Goal: Information Seeking & Learning: Learn about a topic

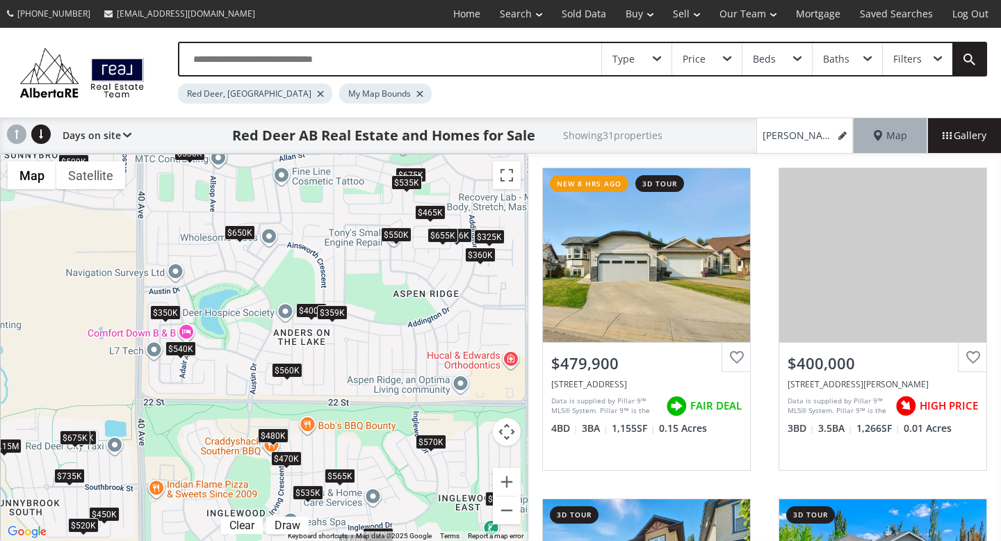
click at [654, 62] on div "Type" at bounding box center [637, 59] width 70 height 32
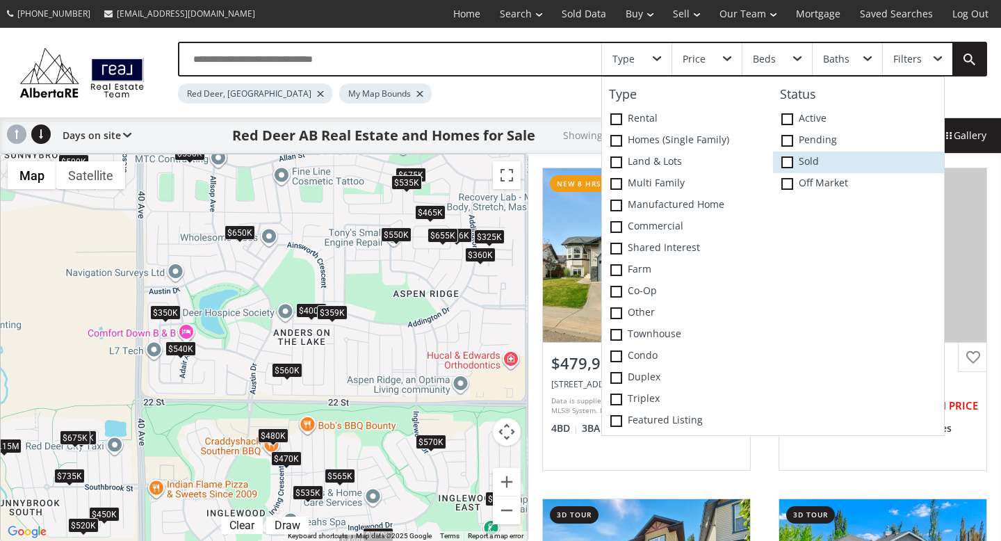
click at [800, 161] on label "Sold" at bounding box center [858, 163] width 171 height 22
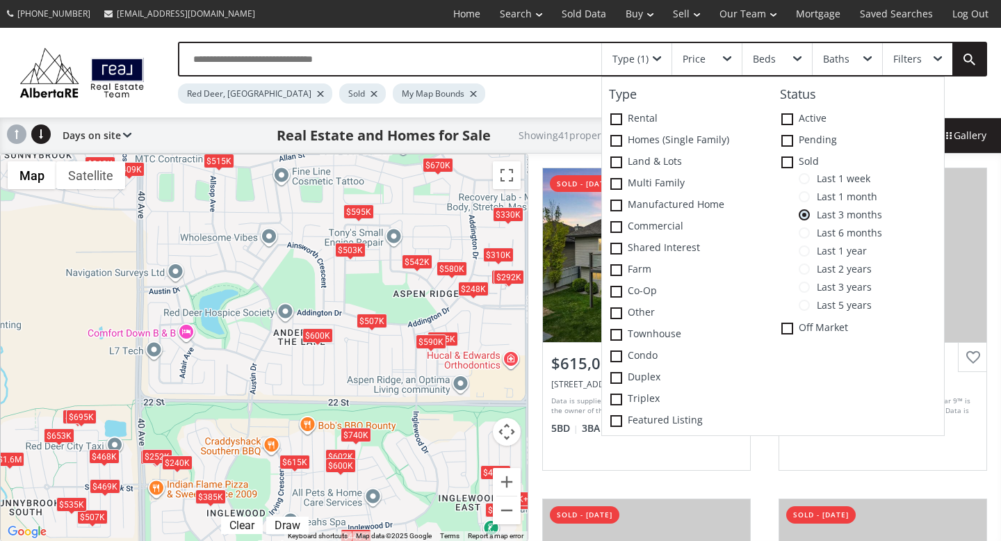
click at [554, 86] on div "Red Deer, [GEOGRAPHIC_DATA] Sold My Map Bounds" at bounding box center [530, 89] width 705 height 27
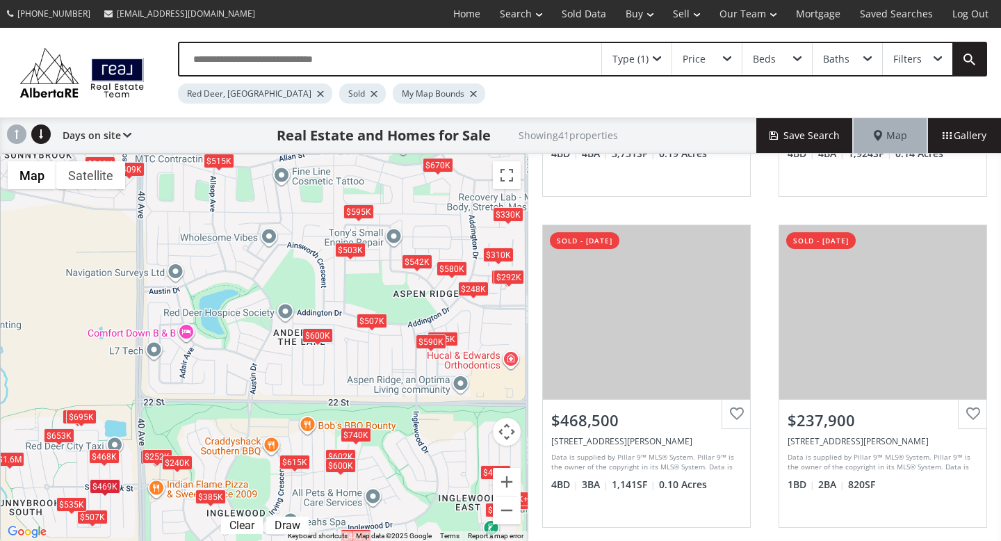
scroll to position [624, 0]
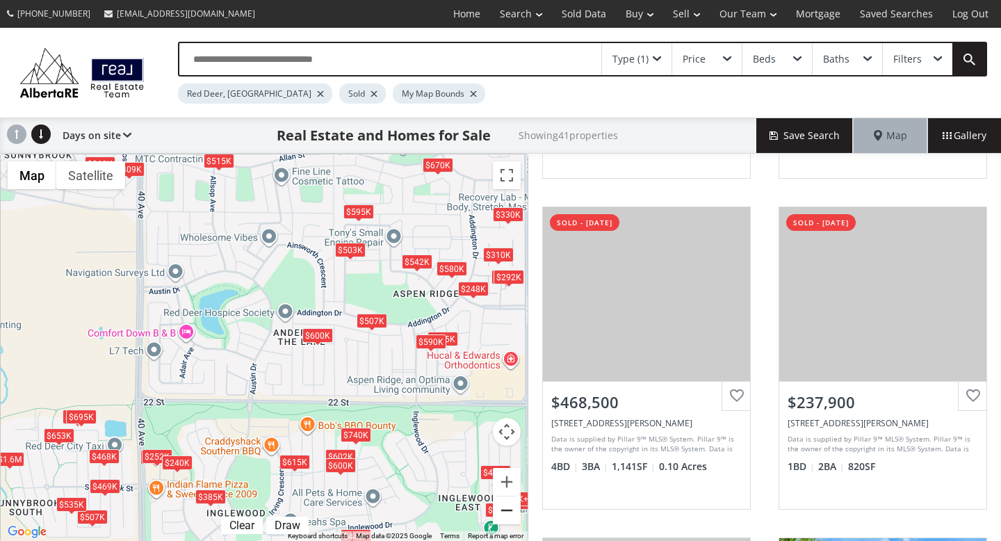
click at [508, 510] on button "Zoom out" at bounding box center [507, 510] width 28 height 28
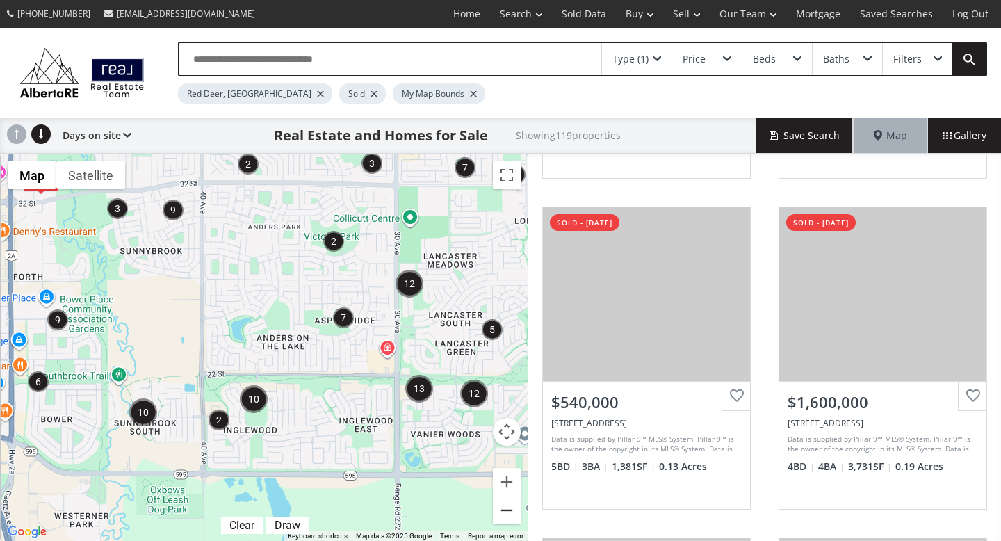
click at [508, 510] on div "← Move left → Move right ↑ Move up ↓ Move down + Zoom in - Zoom out Home Jump l…" at bounding box center [264, 348] width 528 height 388
click at [504, 510] on button "Zoom out" at bounding box center [507, 510] width 28 height 28
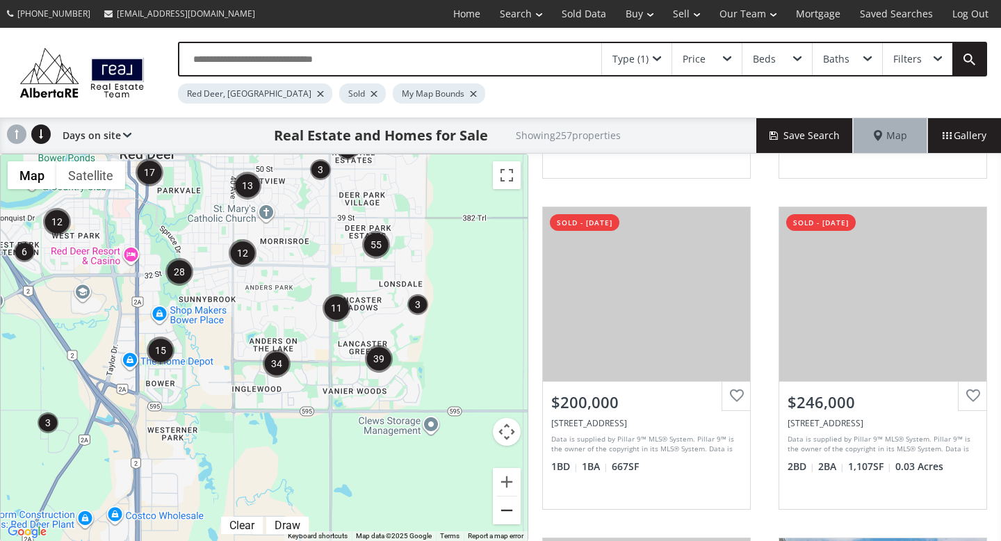
click at [504, 510] on button "Zoom out" at bounding box center [507, 510] width 28 height 28
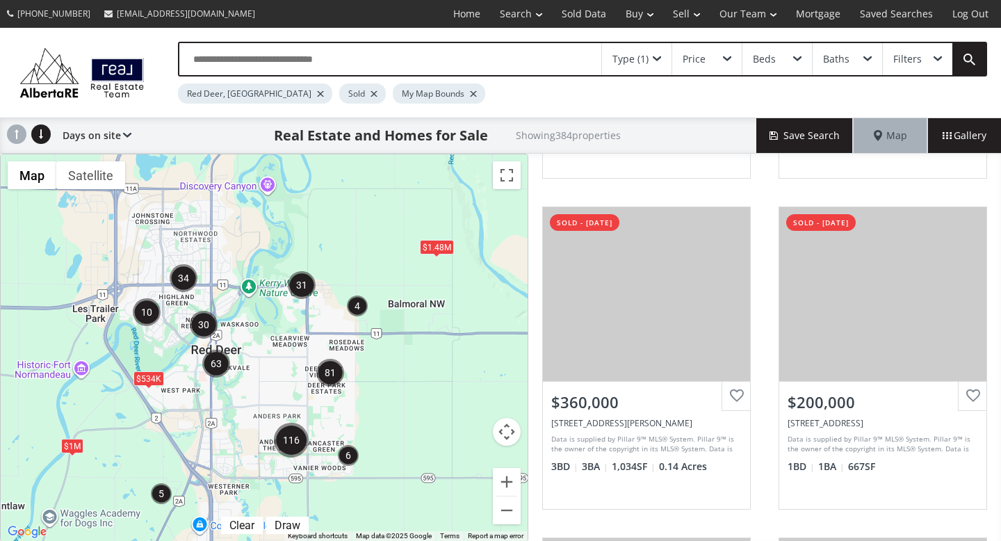
drag, startPoint x: 411, startPoint y: 340, endPoint x: 421, endPoint y: 441, distance: 102.0
click at [421, 441] on div "$2.54M $534K $1M $1.48M" at bounding box center [264, 347] width 527 height 387
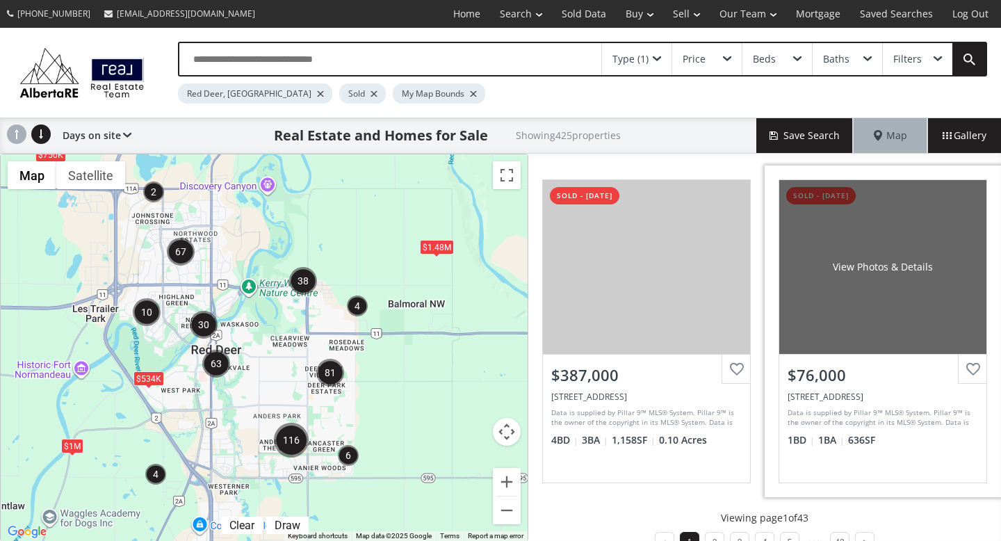
scroll to position [1343, 0]
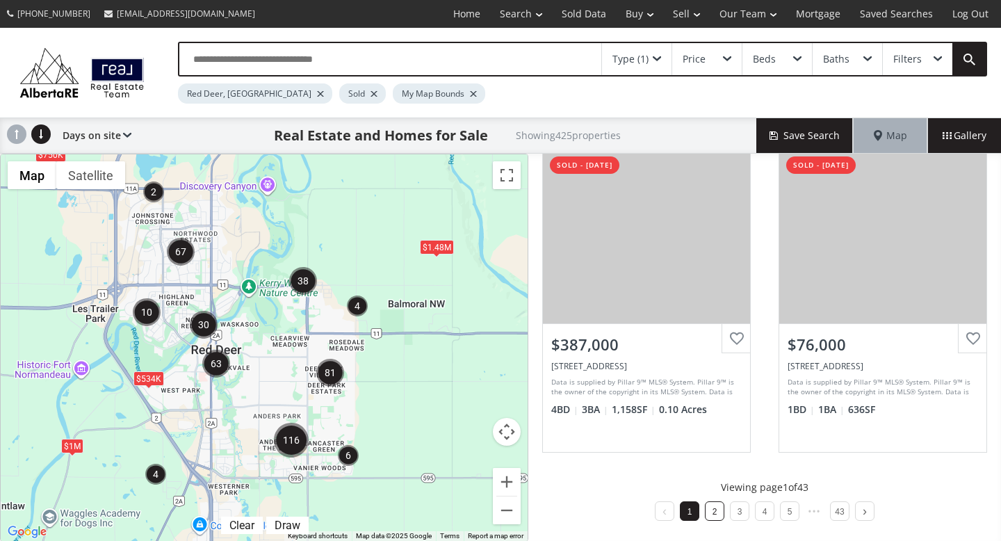
click at [715, 515] on link "2" at bounding box center [715, 512] width 5 height 10
click at [738, 510] on link "3" at bounding box center [740, 512] width 5 height 10
click at [765, 512] on link "4" at bounding box center [765, 512] width 5 height 10
click at [779, 507] on li "5" at bounding box center [777, 510] width 19 height 19
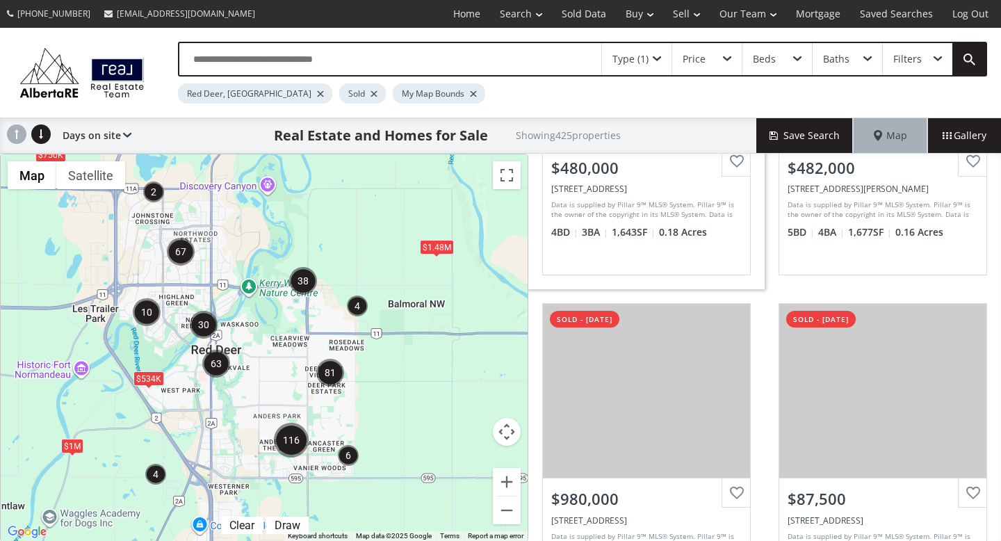
scroll to position [867, 0]
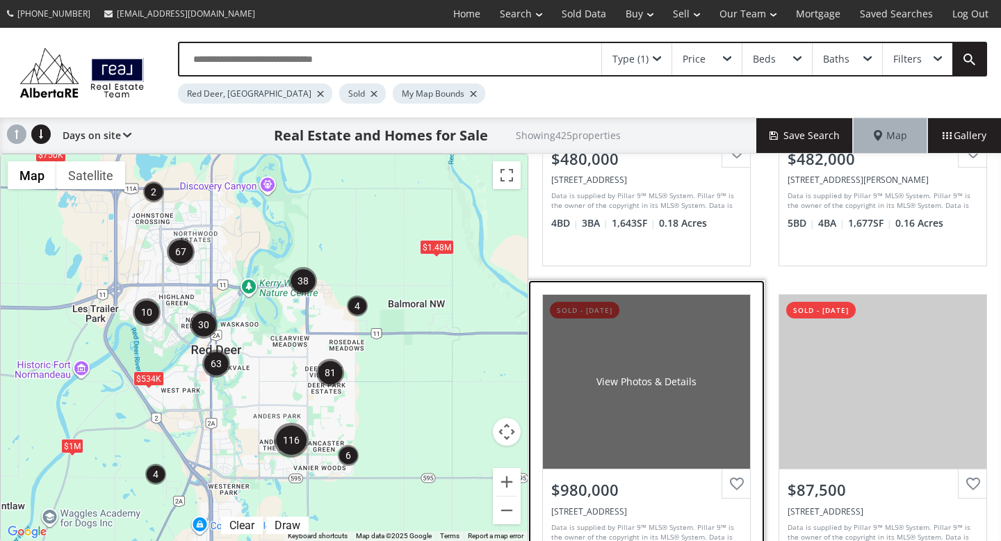
click at [610, 426] on div "View Photos & Details" at bounding box center [646, 382] width 207 height 174
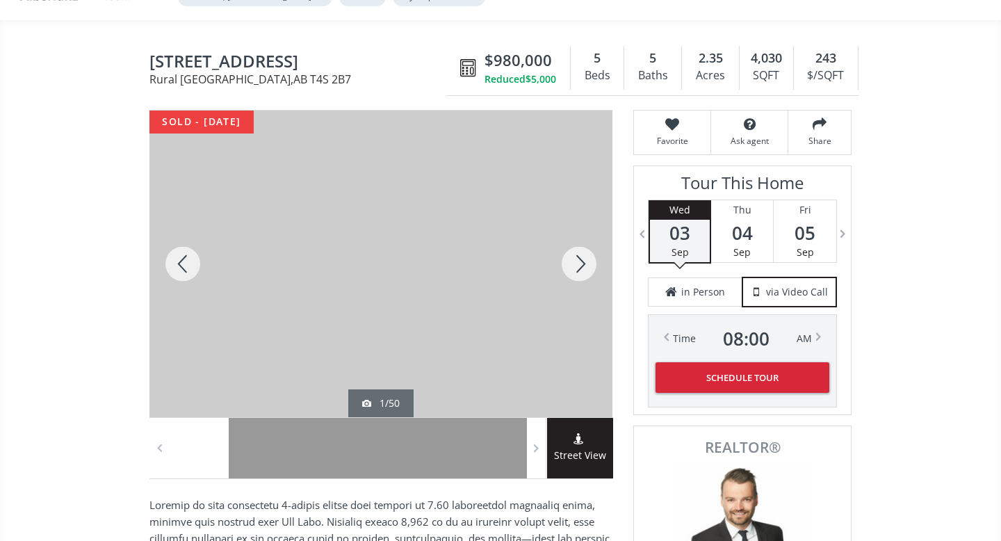
scroll to position [99, 0]
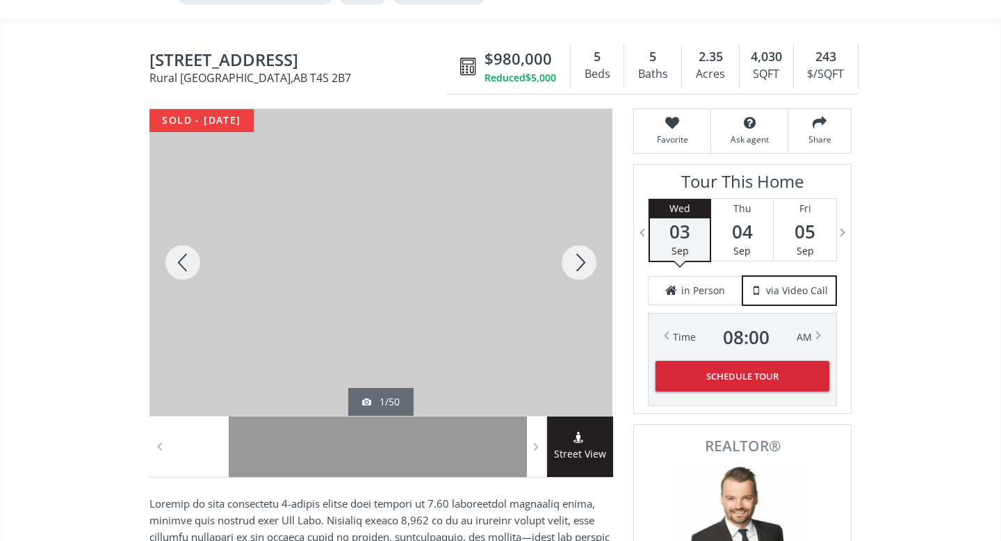
click at [585, 266] on div at bounding box center [579, 262] width 67 height 307
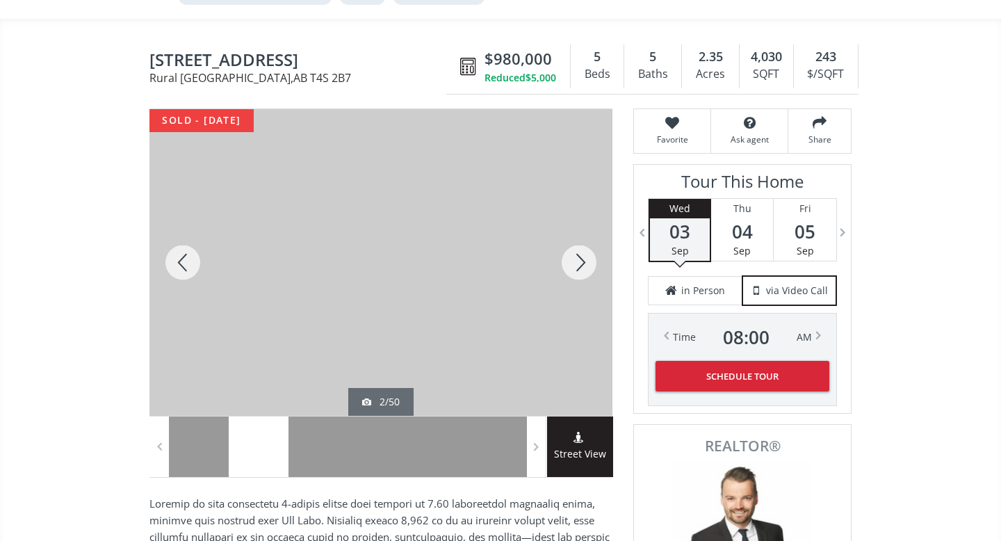
click at [585, 266] on div at bounding box center [579, 262] width 67 height 307
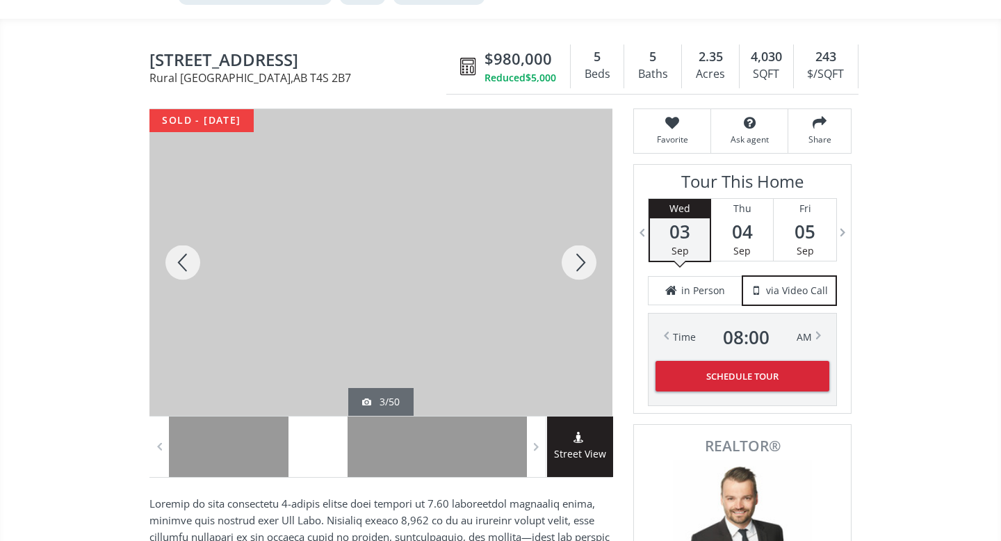
click at [585, 266] on div at bounding box center [579, 262] width 67 height 307
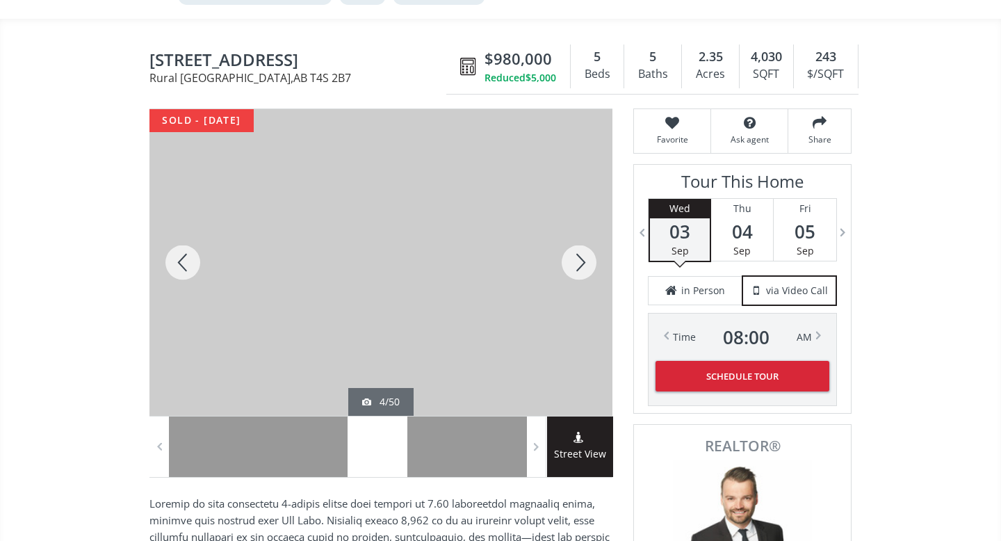
click at [585, 266] on div at bounding box center [579, 262] width 67 height 307
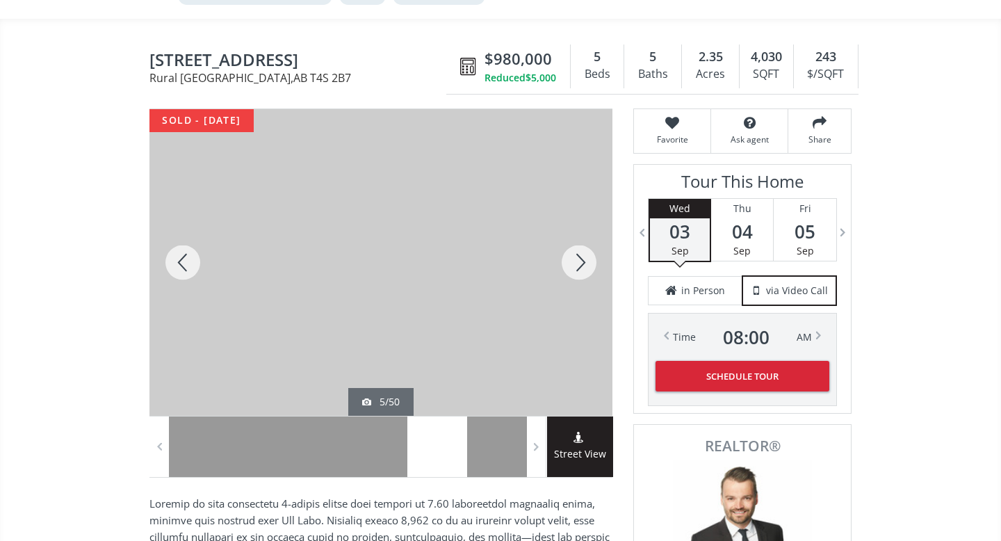
click at [585, 266] on div at bounding box center [579, 262] width 67 height 307
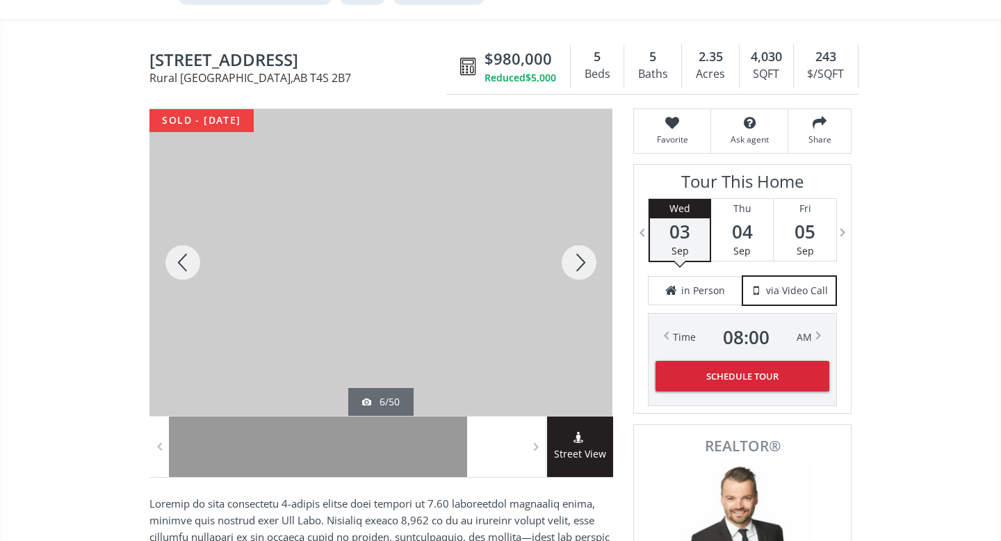
click at [585, 266] on div at bounding box center [579, 262] width 67 height 307
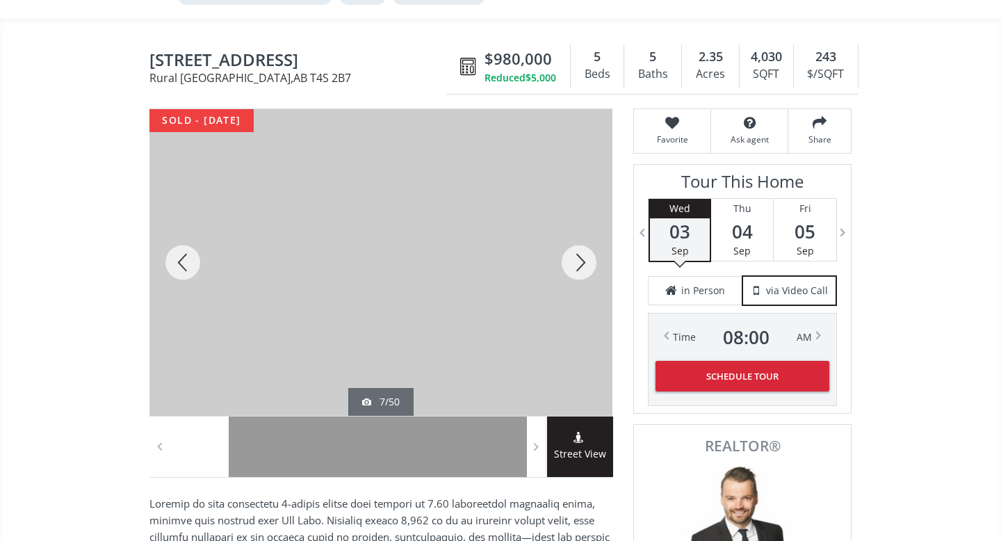
click at [585, 266] on div at bounding box center [579, 262] width 67 height 307
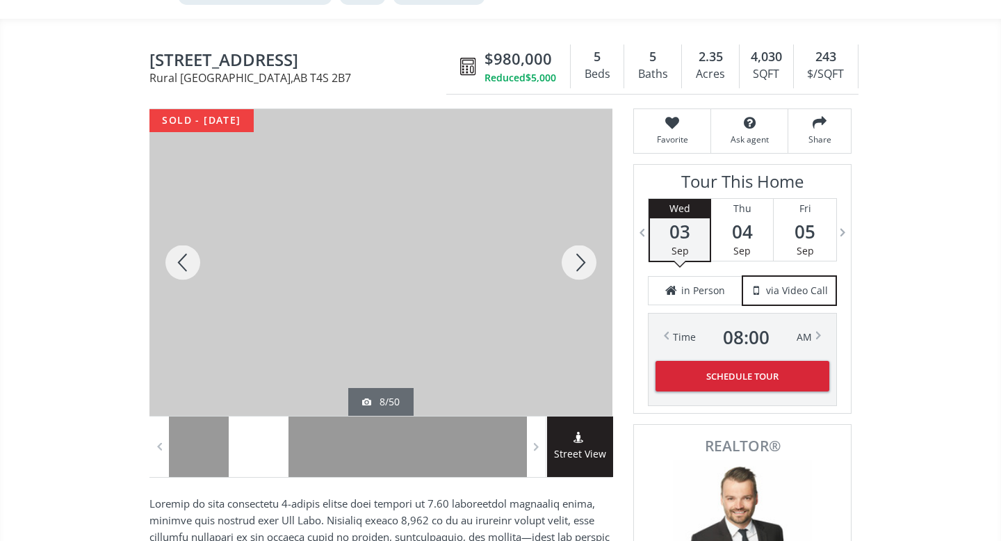
click at [585, 266] on div at bounding box center [579, 262] width 67 height 307
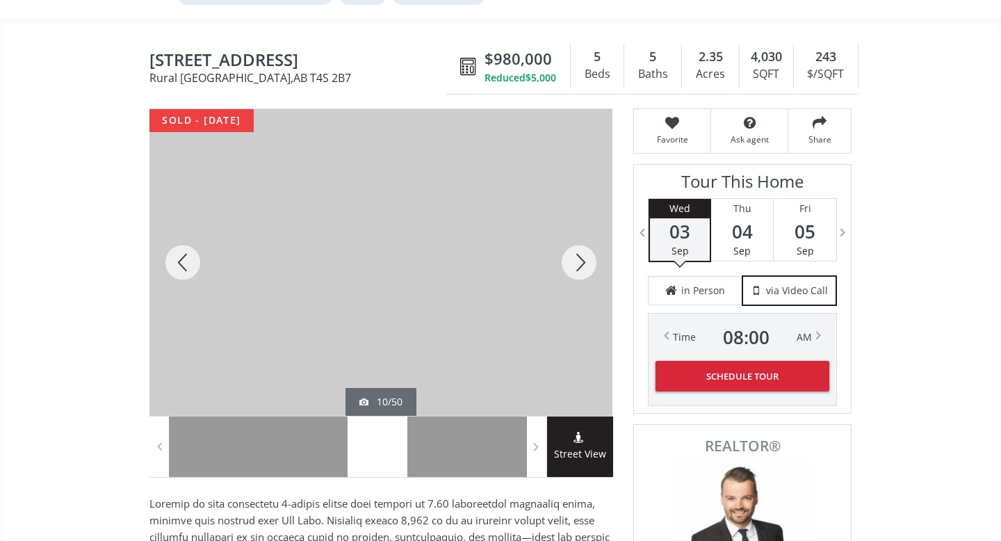
click at [585, 266] on div at bounding box center [579, 262] width 67 height 307
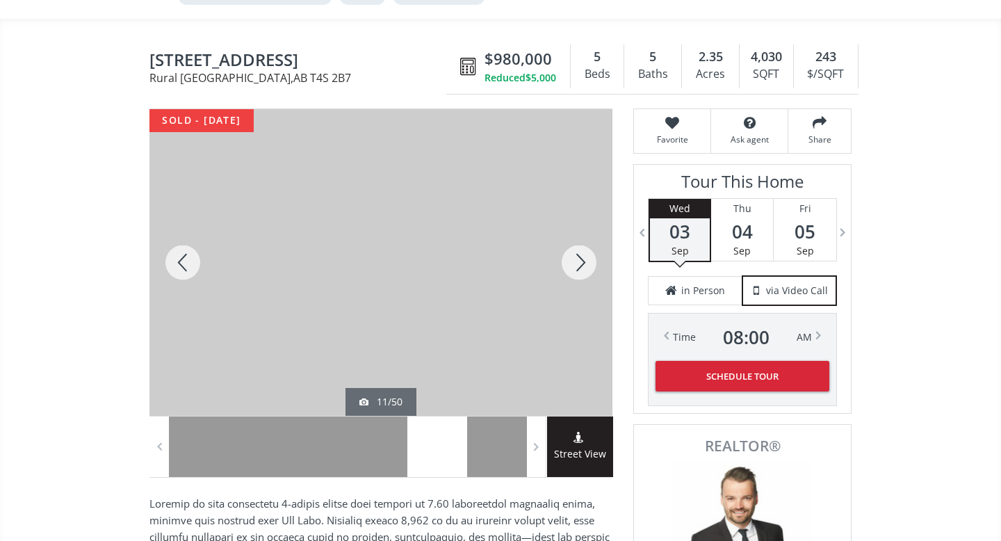
click at [585, 266] on div at bounding box center [579, 262] width 67 height 307
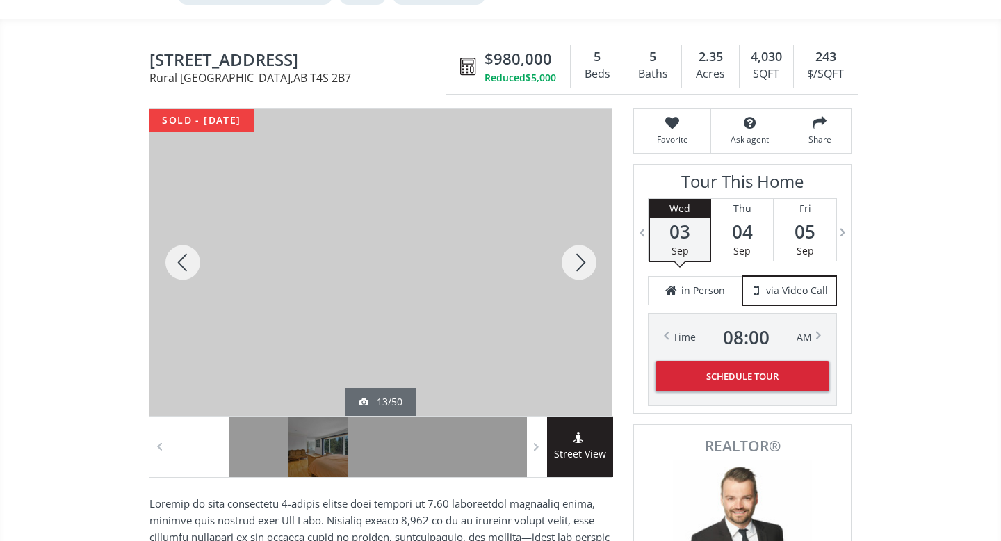
click at [585, 266] on div at bounding box center [579, 262] width 67 height 307
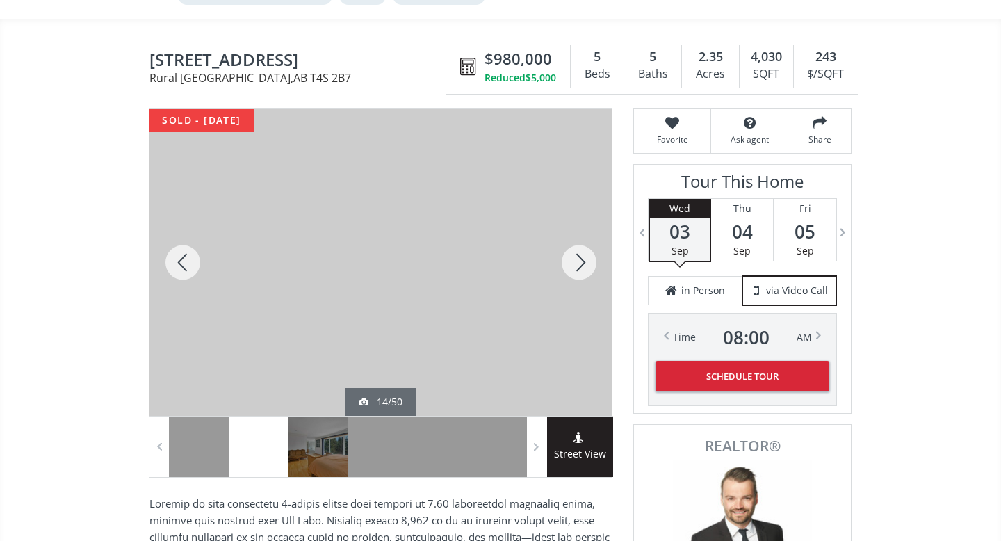
click at [585, 266] on div at bounding box center [579, 262] width 67 height 307
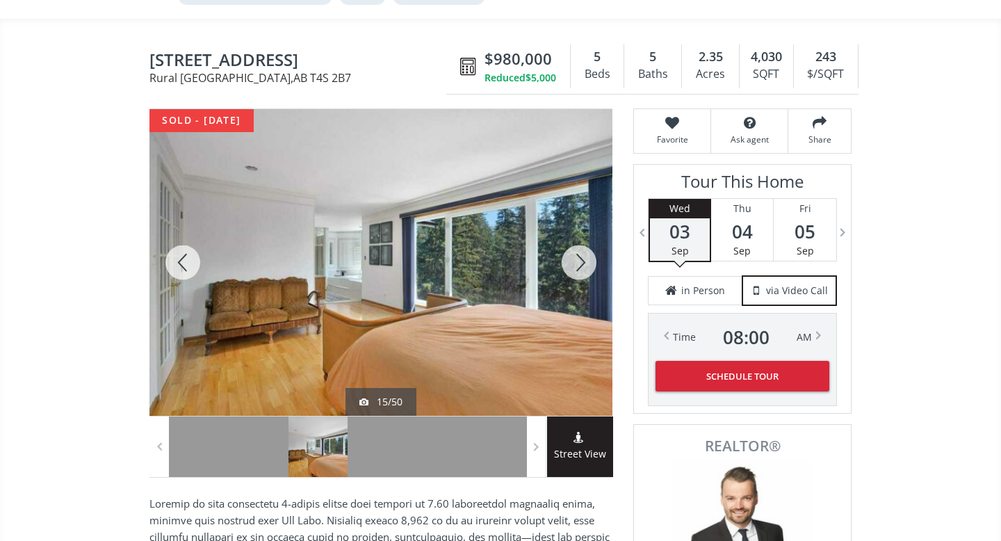
click at [585, 266] on div at bounding box center [579, 262] width 67 height 307
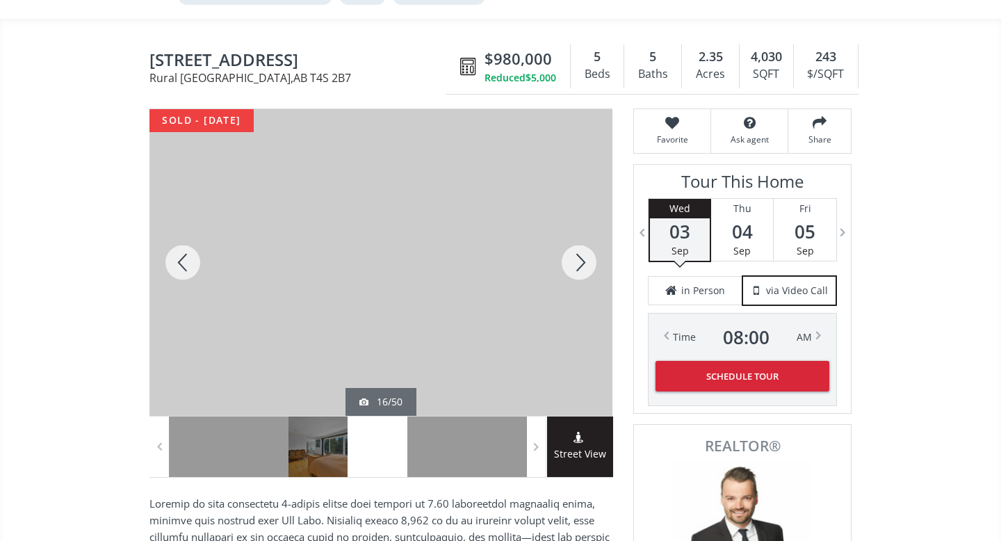
click at [585, 266] on div at bounding box center [579, 262] width 67 height 307
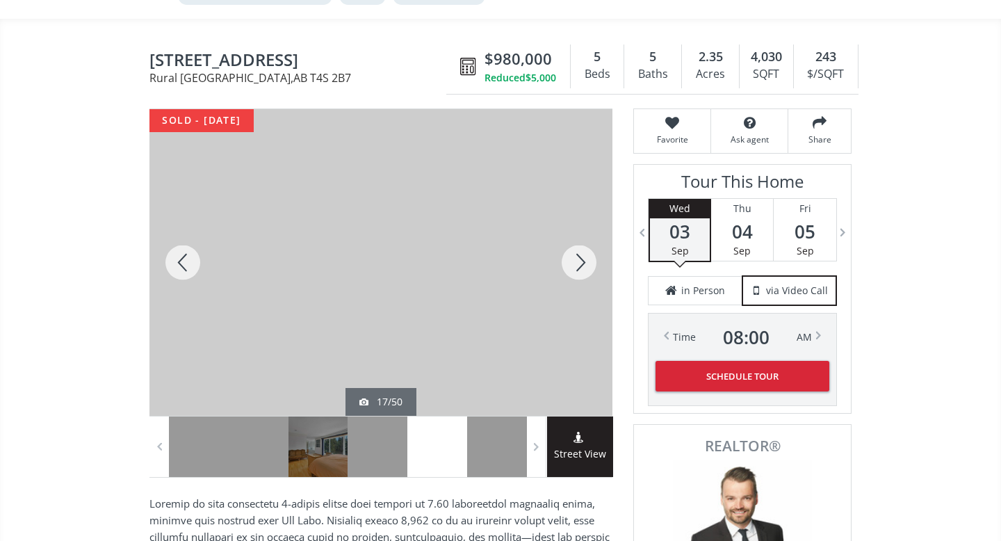
click at [585, 266] on div at bounding box center [579, 262] width 67 height 307
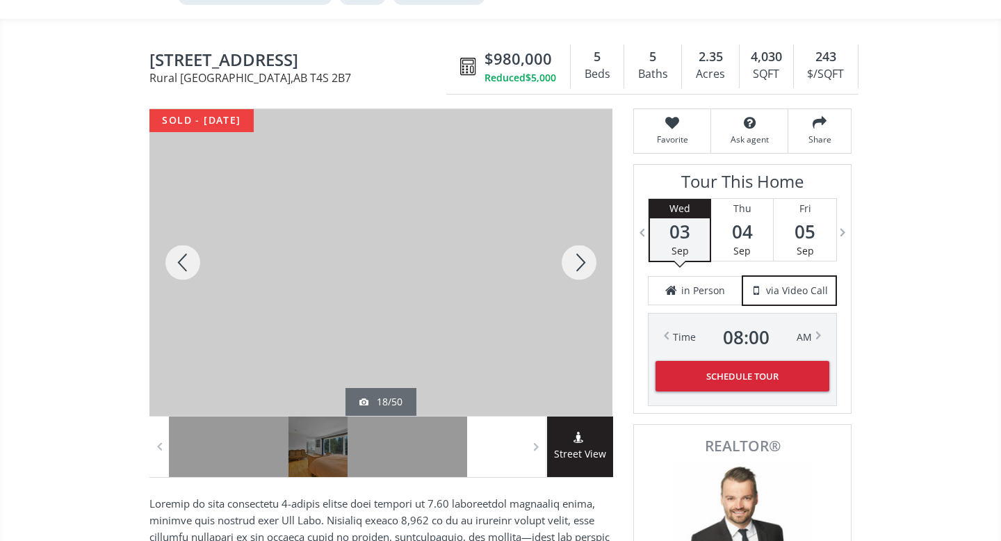
click at [585, 266] on div at bounding box center [579, 262] width 67 height 307
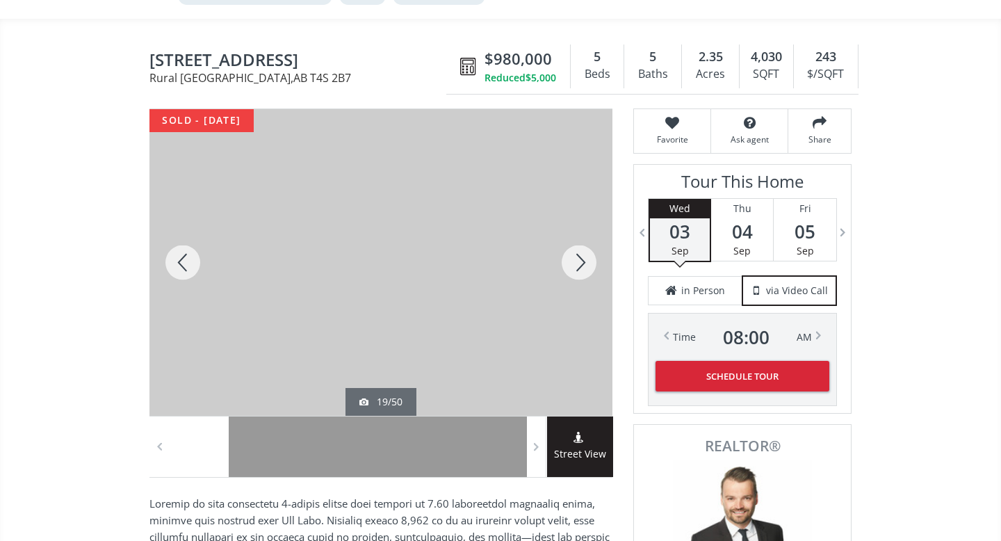
click at [585, 266] on div at bounding box center [579, 262] width 67 height 307
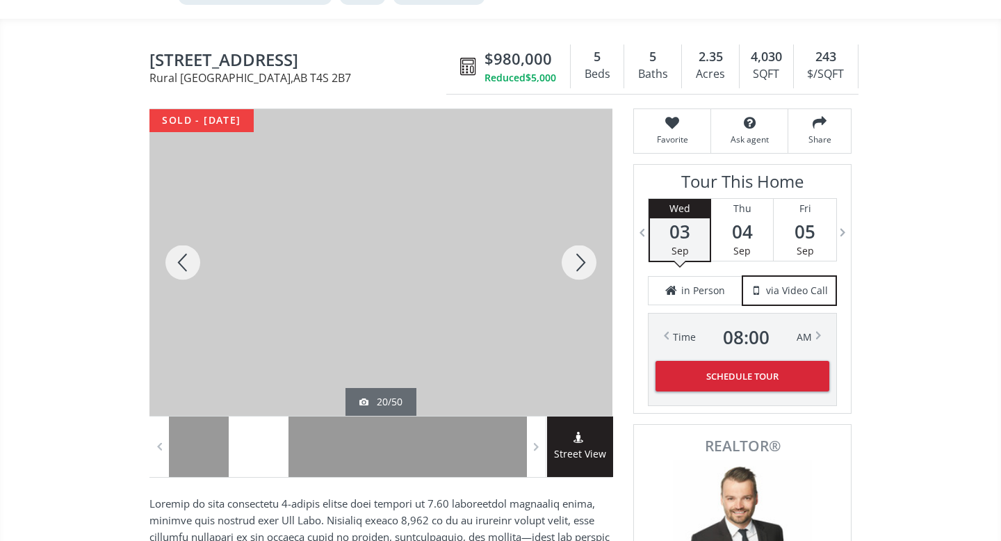
click at [585, 266] on div at bounding box center [579, 262] width 67 height 307
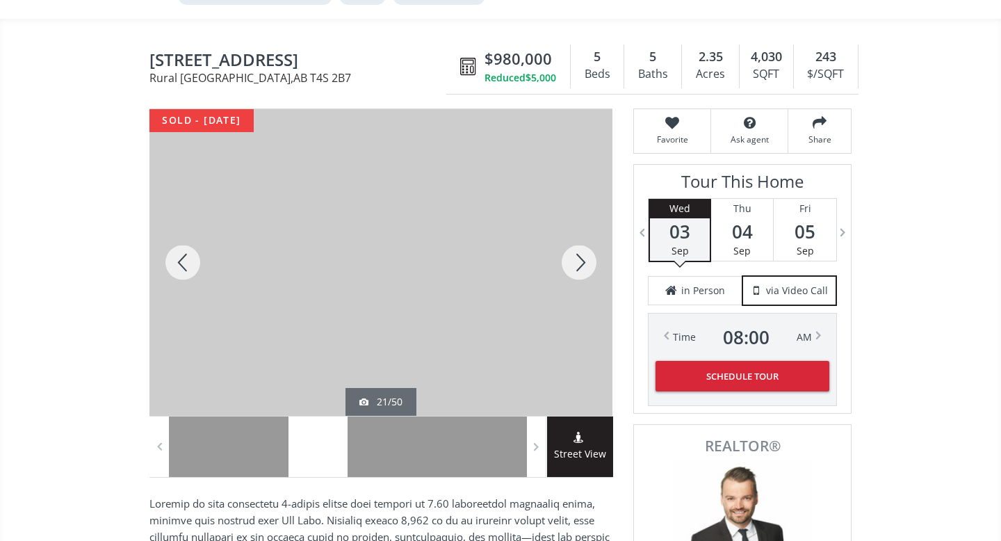
click at [585, 266] on div at bounding box center [579, 262] width 67 height 307
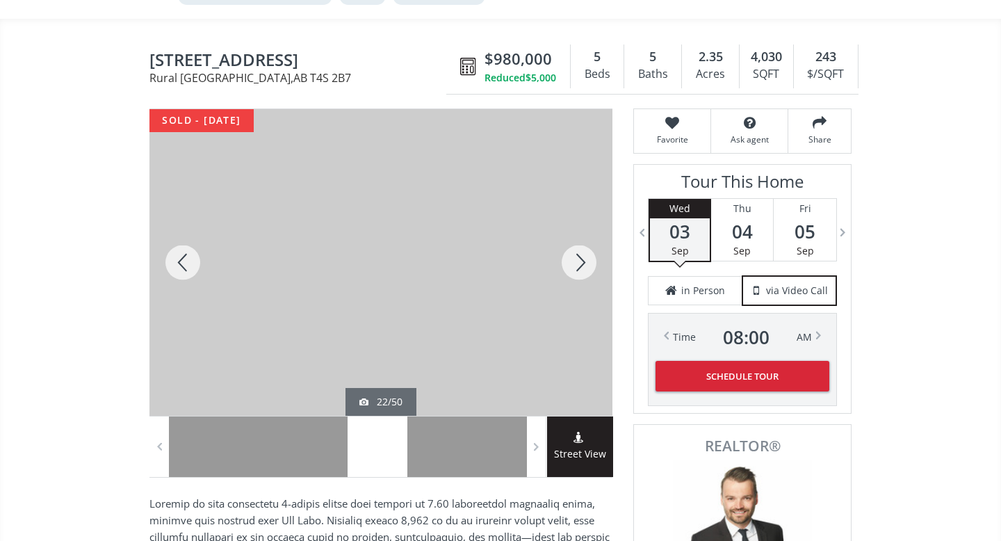
click at [585, 266] on div at bounding box center [579, 262] width 67 height 307
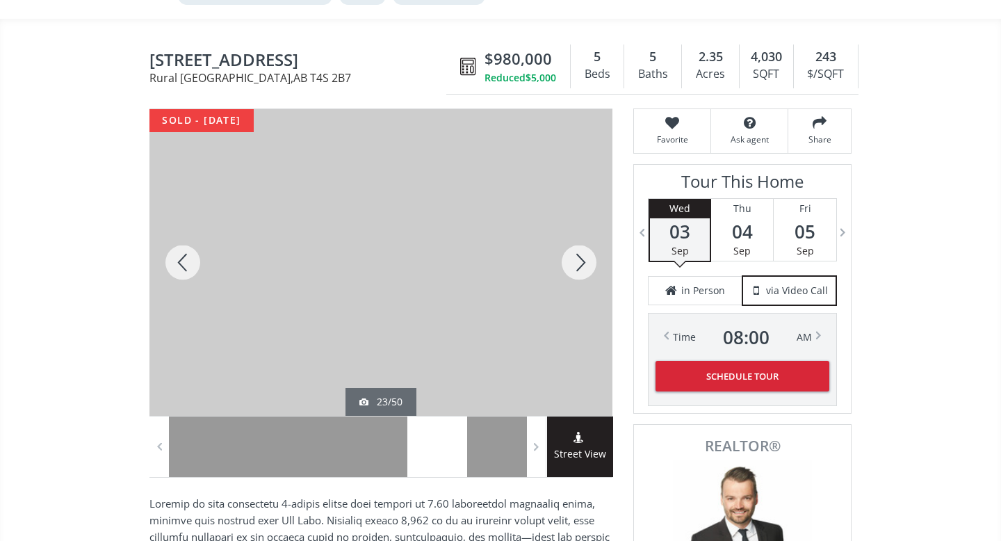
click at [585, 266] on div at bounding box center [579, 262] width 67 height 307
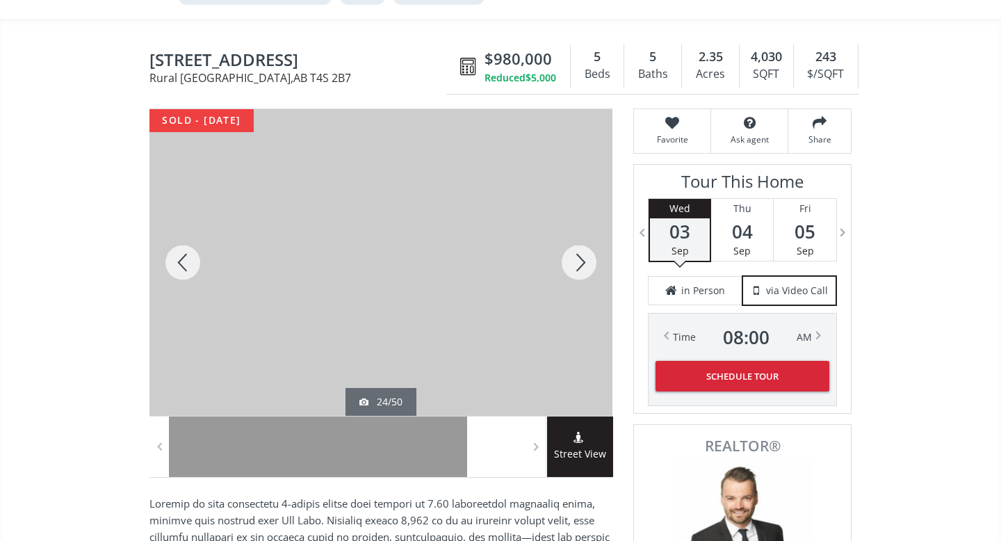
click at [585, 266] on div at bounding box center [579, 262] width 67 height 307
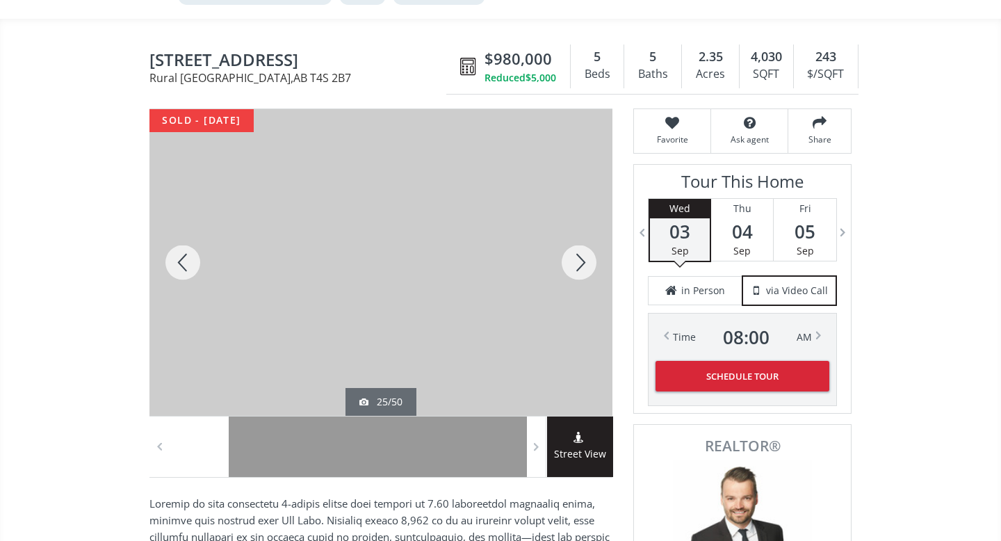
click at [585, 266] on div at bounding box center [579, 262] width 67 height 307
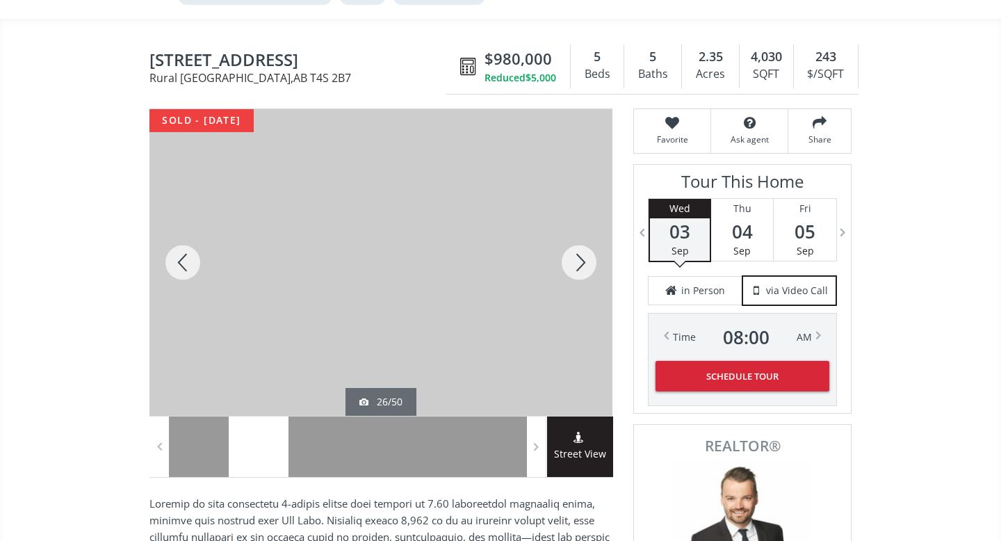
click at [585, 266] on div at bounding box center [579, 262] width 67 height 307
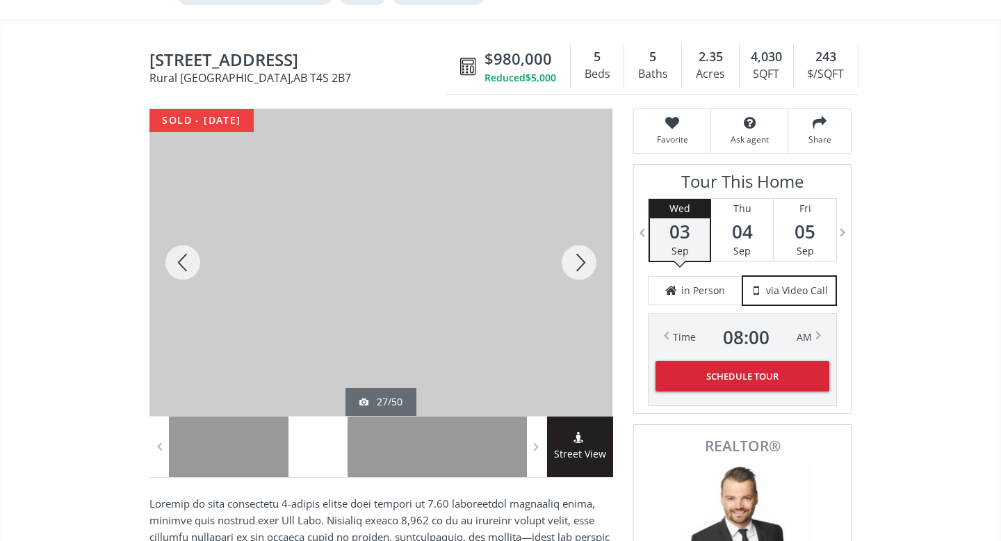
click at [585, 266] on div at bounding box center [579, 262] width 67 height 307
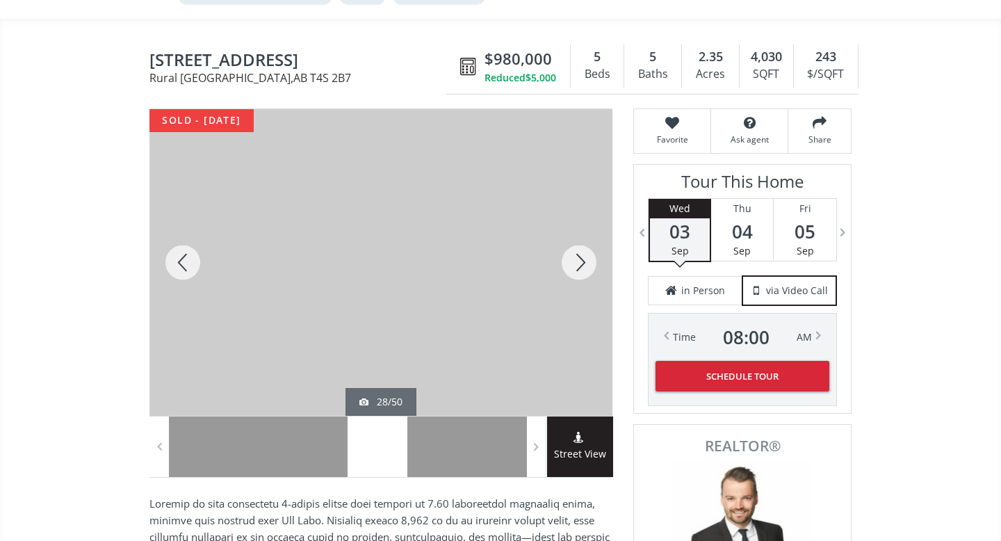
click at [585, 266] on div at bounding box center [579, 262] width 67 height 307
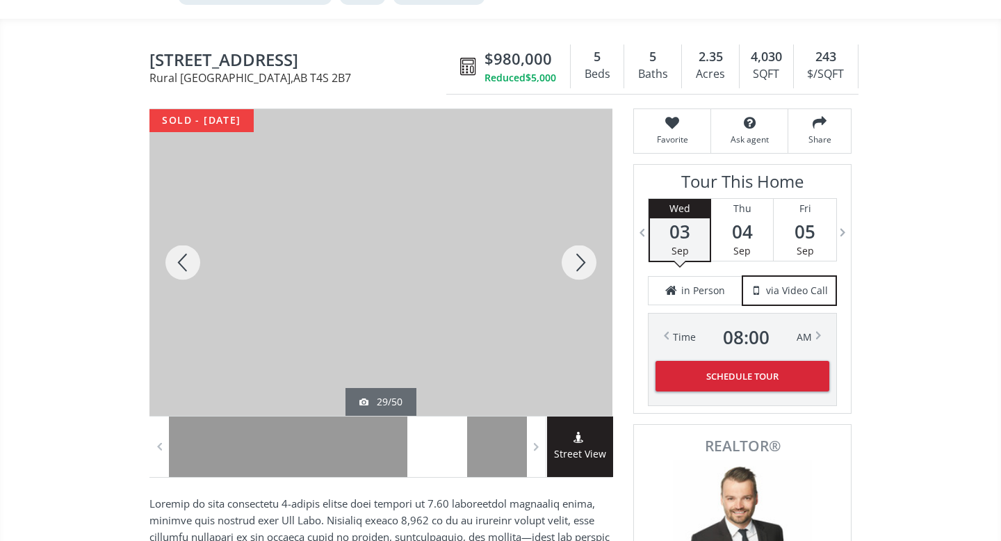
click at [585, 266] on div at bounding box center [579, 262] width 67 height 307
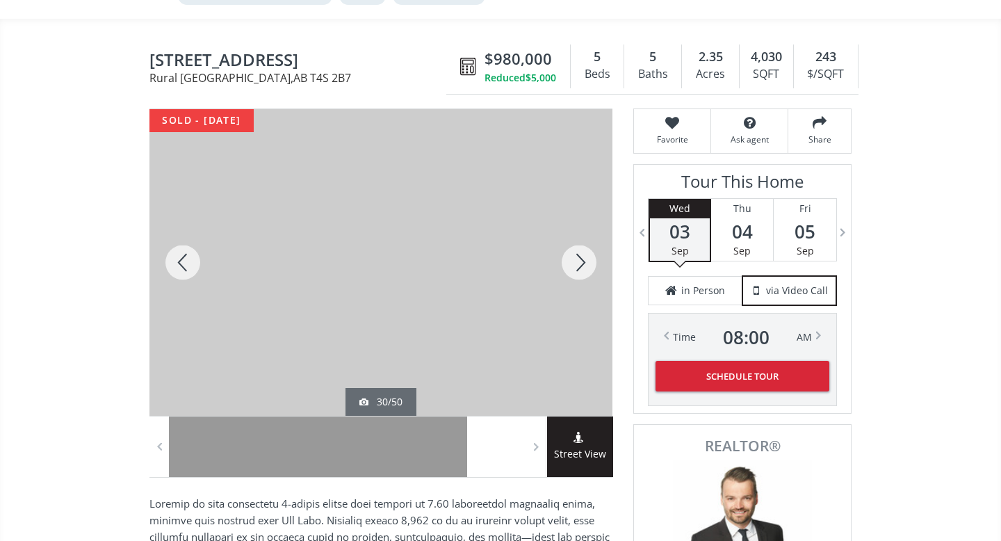
click at [585, 266] on div at bounding box center [579, 262] width 67 height 307
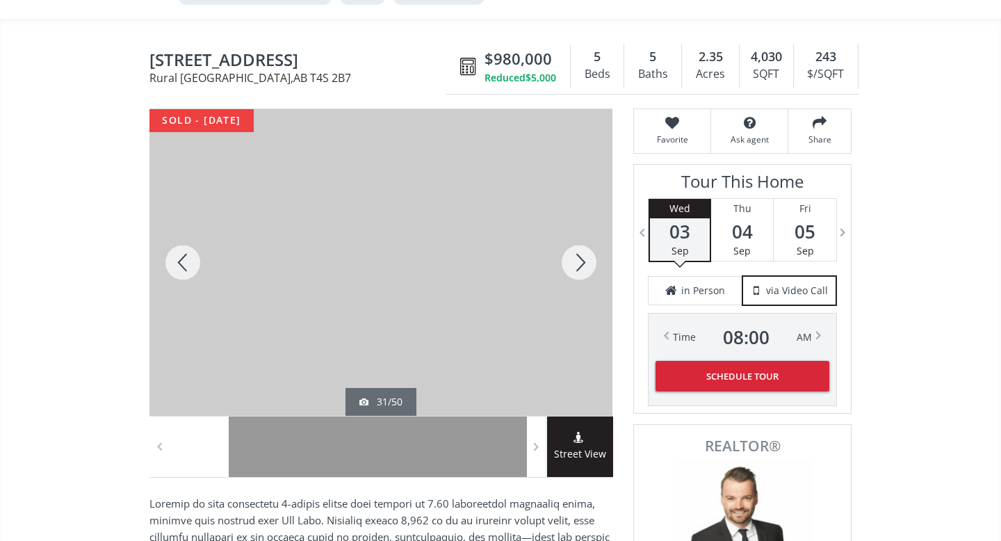
click at [585, 266] on div at bounding box center [579, 262] width 67 height 307
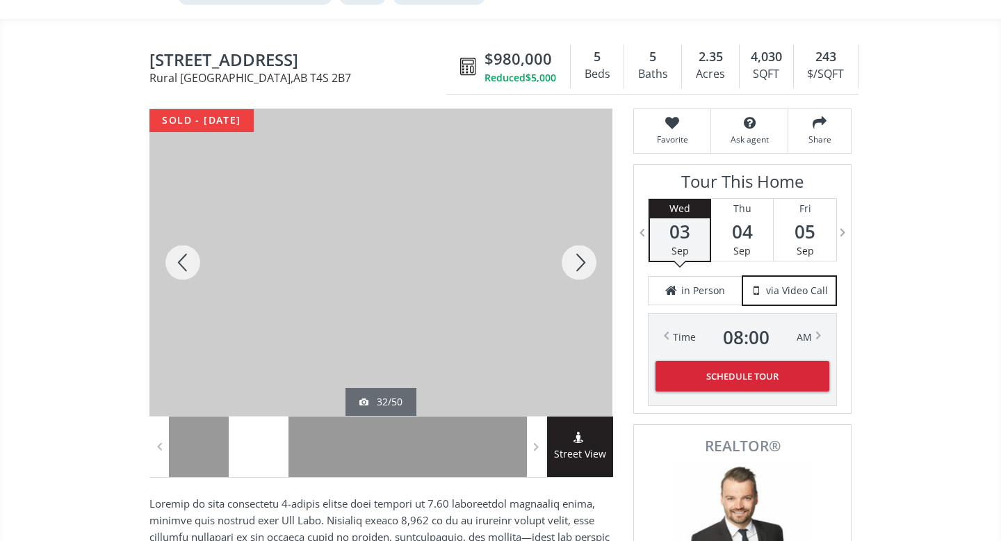
click at [585, 266] on div at bounding box center [579, 262] width 67 height 307
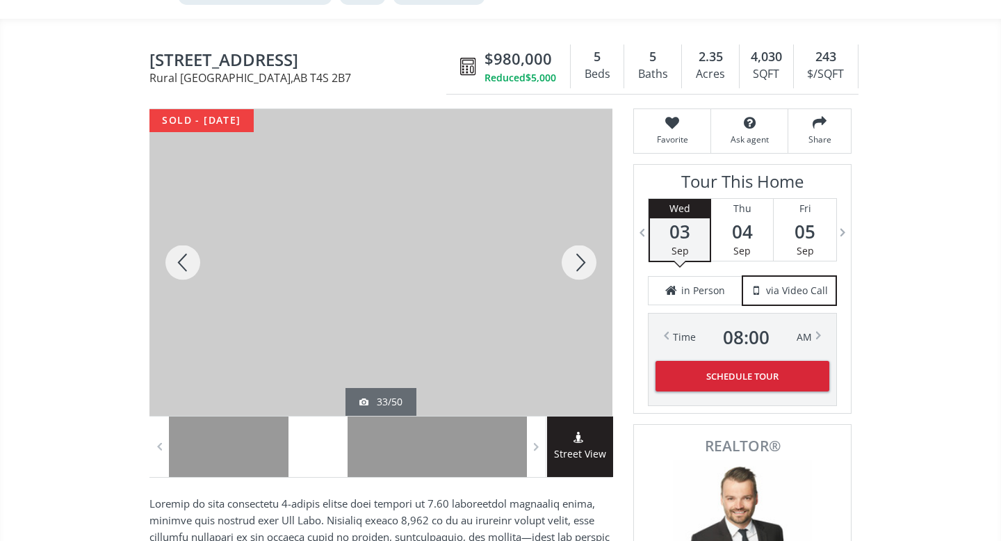
click at [585, 266] on div at bounding box center [579, 262] width 67 height 307
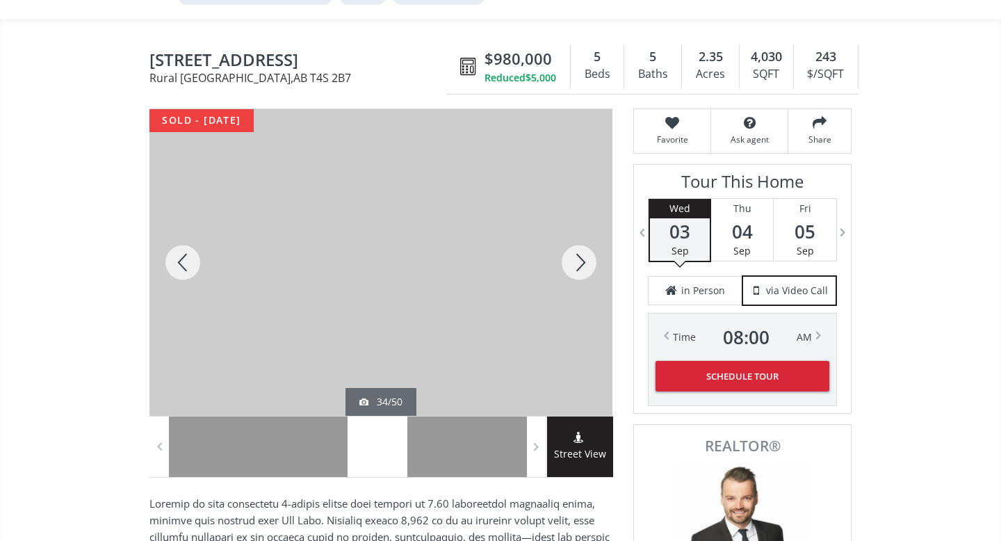
click at [585, 266] on div at bounding box center [579, 262] width 67 height 307
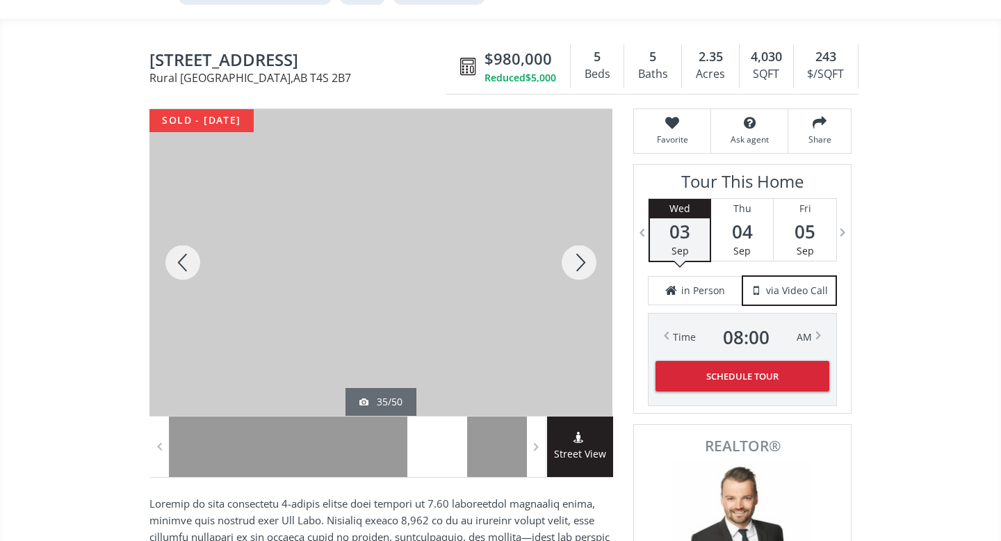
click at [585, 266] on div at bounding box center [579, 262] width 67 height 307
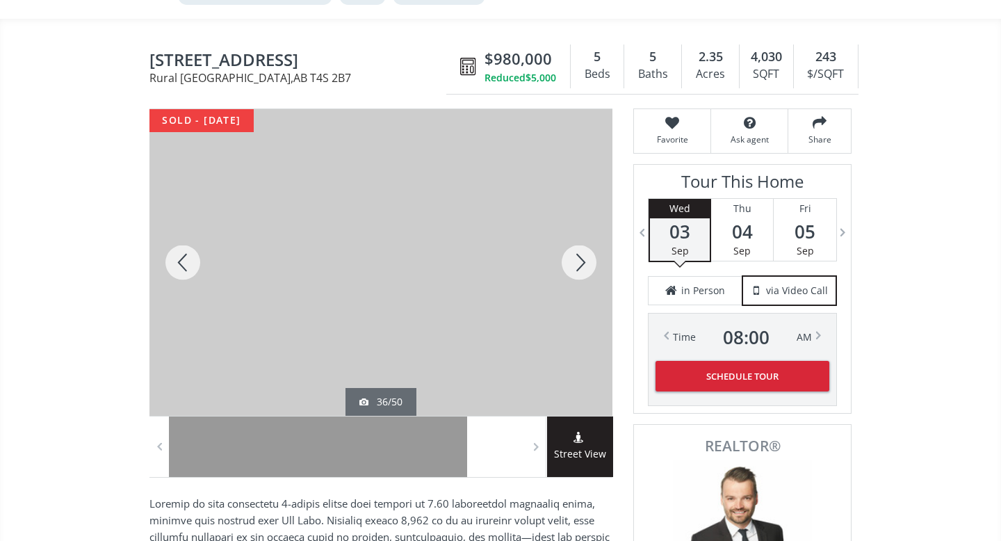
click at [585, 266] on div at bounding box center [579, 262] width 67 height 307
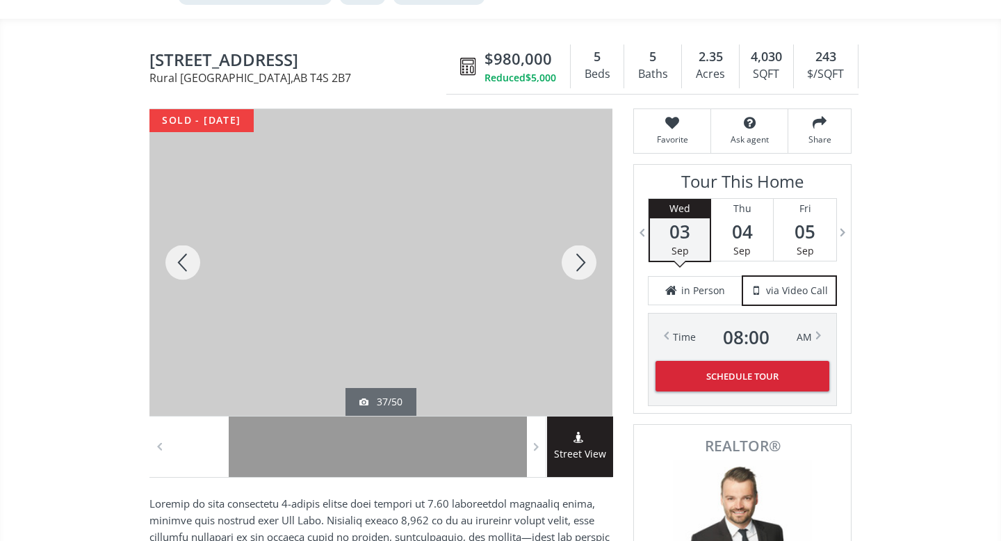
click at [585, 266] on div at bounding box center [579, 262] width 67 height 307
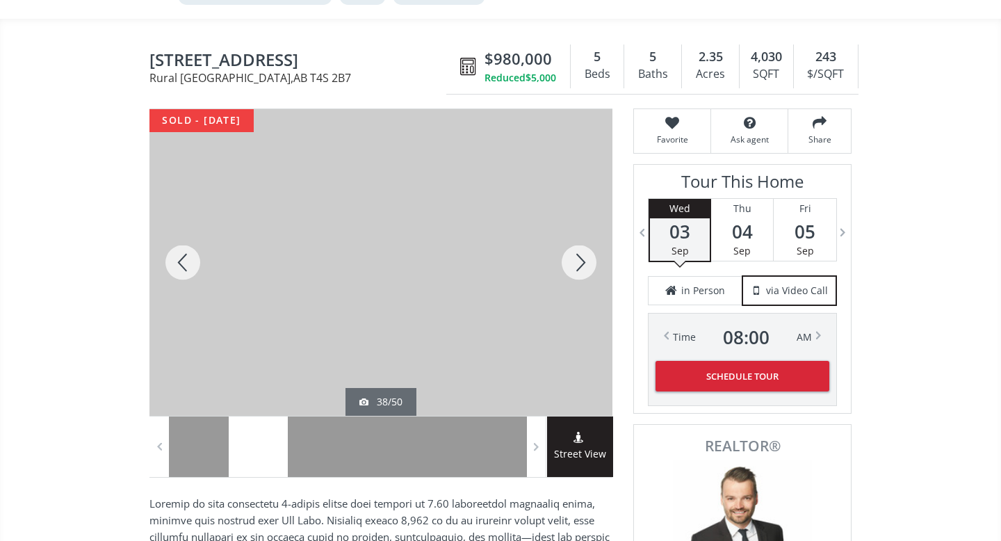
click at [585, 266] on div at bounding box center [579, 262] width 67 height 307
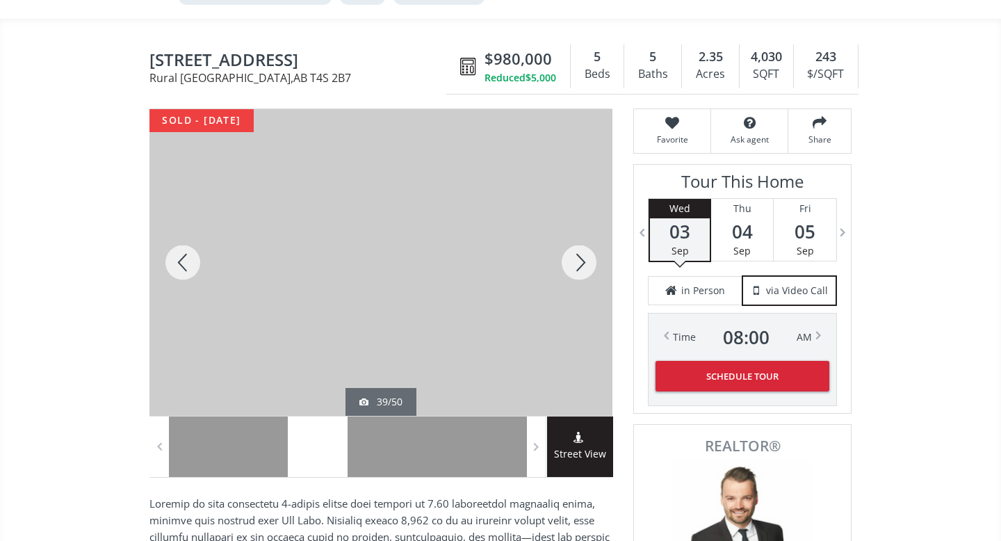
click at [585, 266] on div at bounding box center [579, 262] width 67 height 307
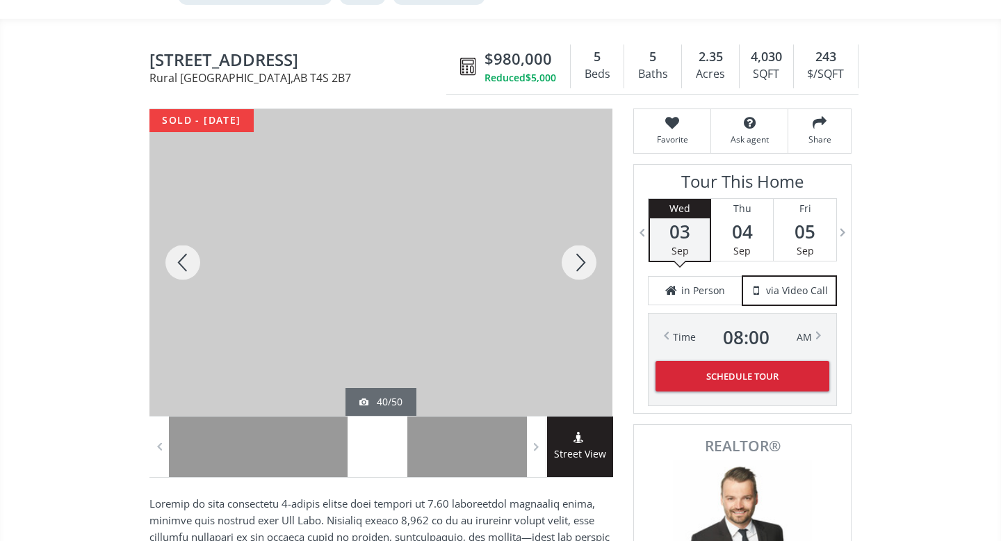
click at [585, 266] on div at bounding box center [579, 262] width 67 height 307
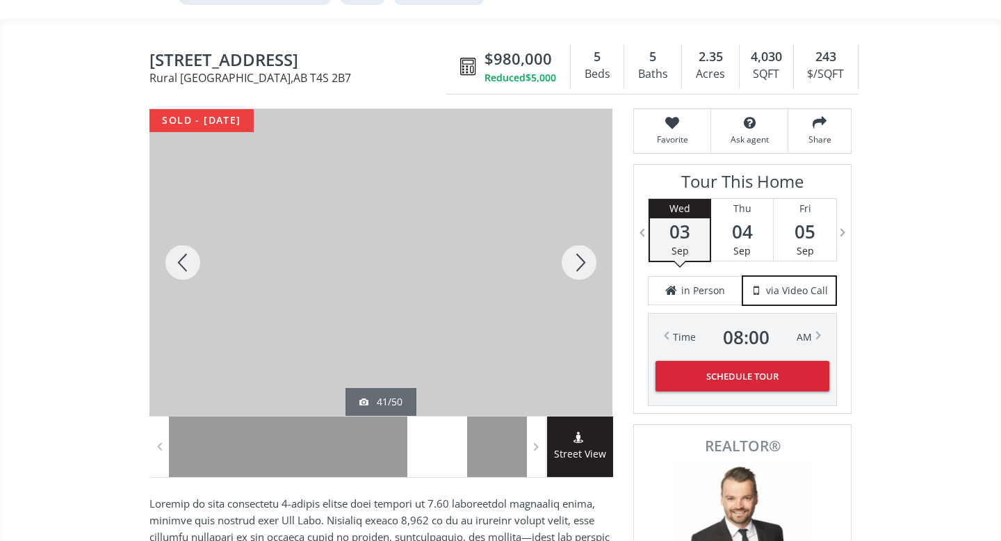
click at [585, 266] on div at bounding box center [579, 262] width 67 height 307
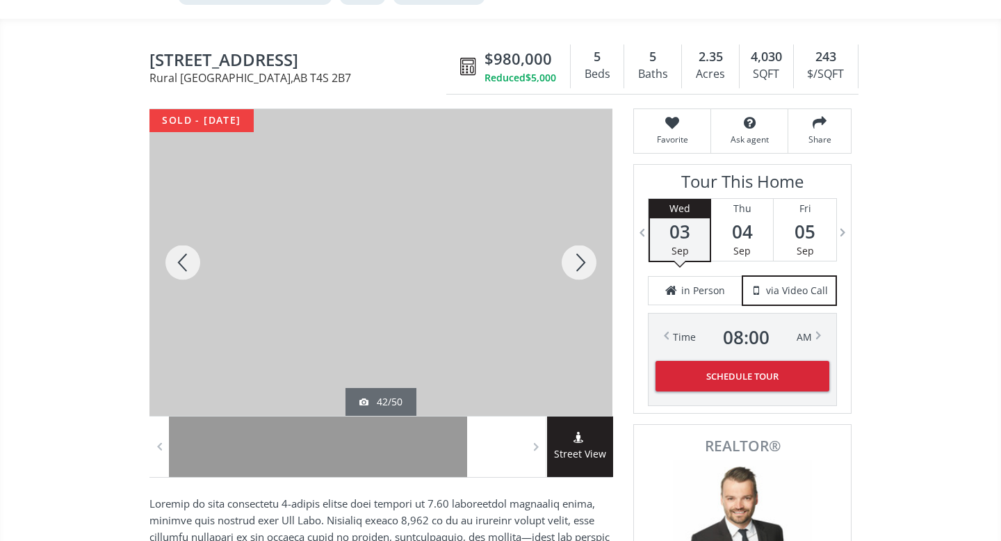
click at [585, 266] on div at bounding box center [579, 262] width 67 height 307
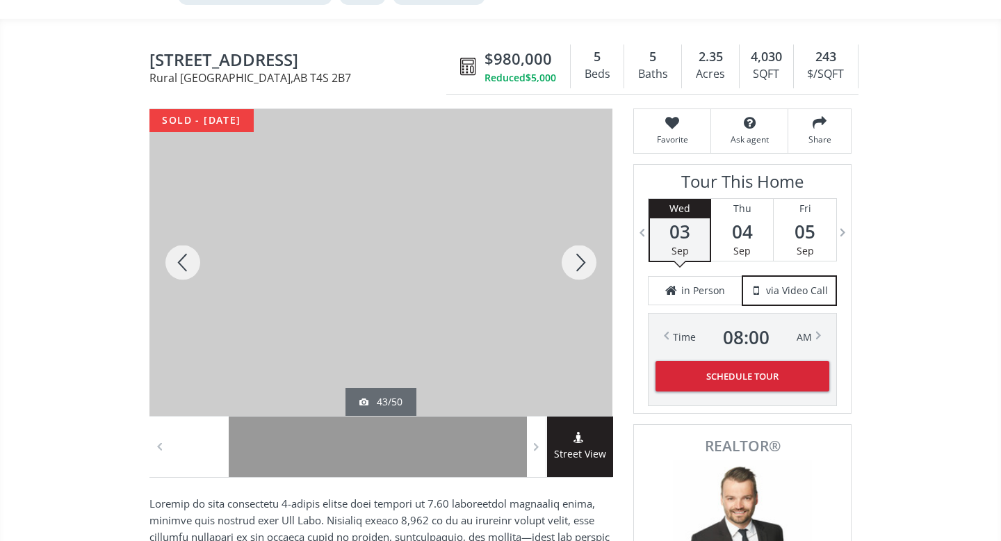
click at [585, 266] on div at bounding box center [579, 262] width 67 height 307
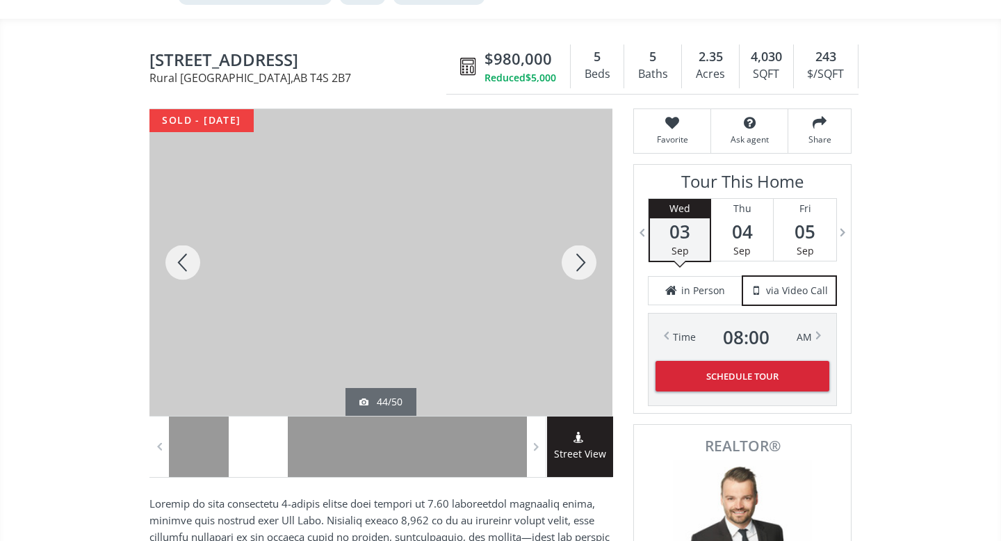
click at [585, 266] on div at bounding box center [579, 262] width 67 height 307
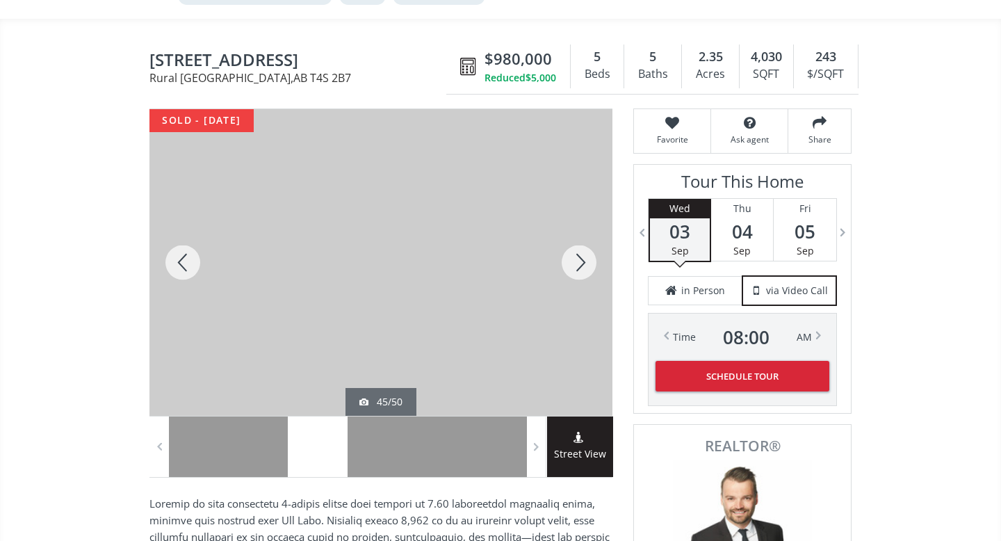
click at [585, 266] on div at bounding box center [579, 262] width 67 height 307
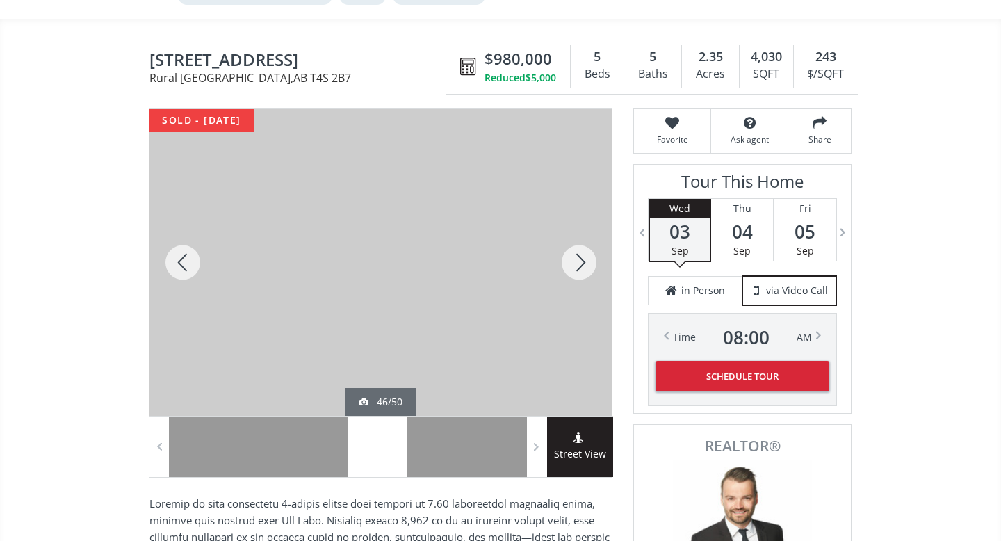
click at [585, 266] on div at bounding box center [579, 262] width 67 height 307
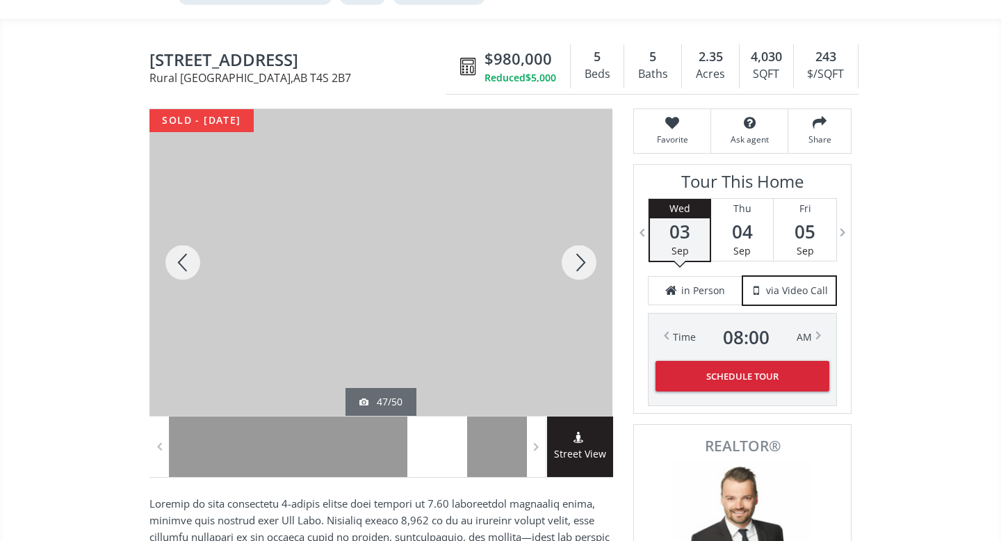
click at [585, 266] on div at bounding box center [579, 262] width 67 height 307
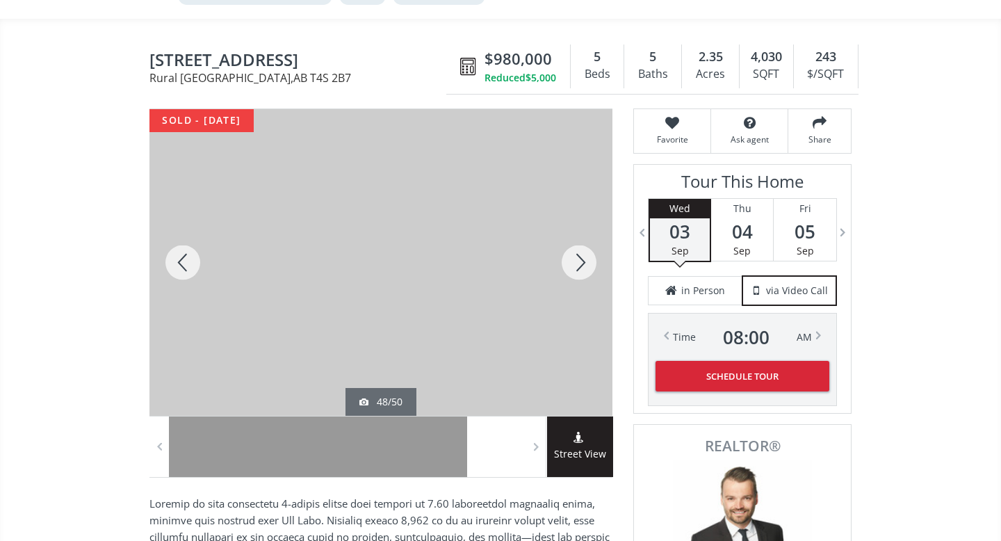
click at [585, 266] on div at bounding box center [579, 262] width 67 height 307
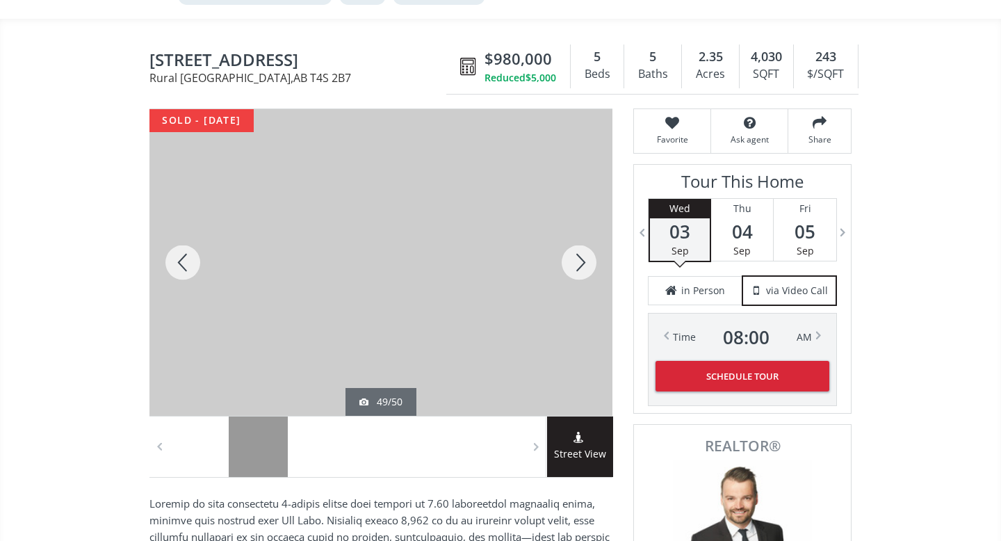
click at [585, 266] on div at bounding box center [579, 262] width 67 height 307
